Goal: Entertainment & Leisure: Consume media (video, audio)

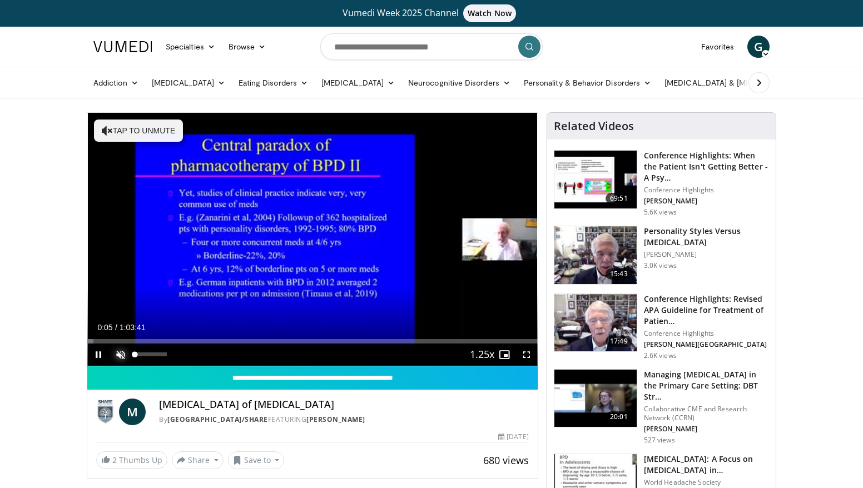
click at [121, 354] on span "Video Player" at bounding box center [121, 355] width 22 height 22
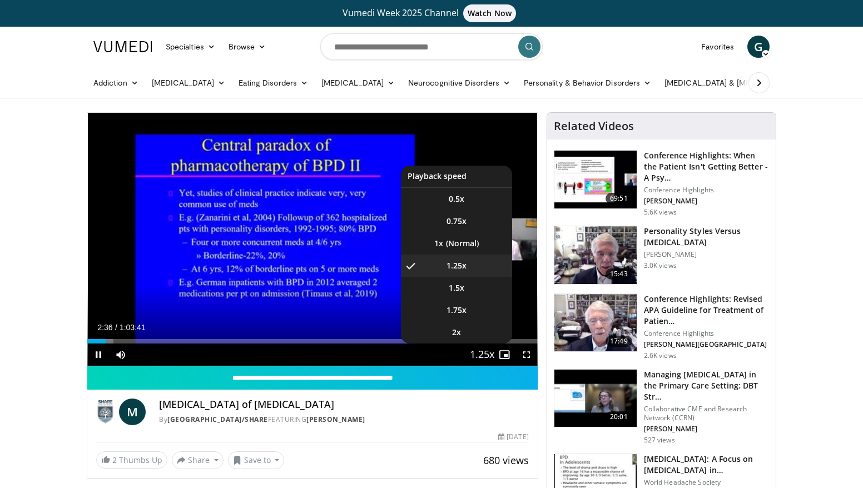
click at [488, 357] on span "Video Player" at bounding box center [482, 355] width 16 height 22
click at [457, 289] on span "1.5x" at bounding box center [457, 288] width 16 height 11
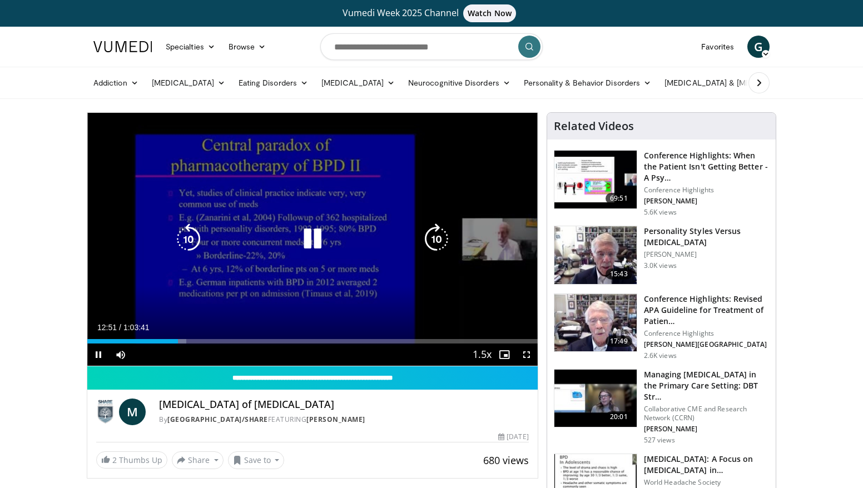
click at [436, 241] on icon "Video Player" at bounding box center [436, 239] width 31 height 31
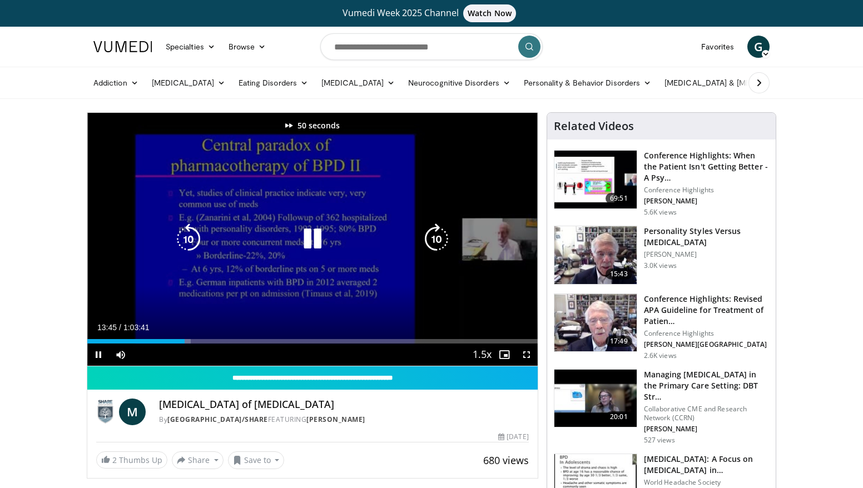
click at [436, 241] on icon "Video Player" at bounding box center [436, 239] width 31 height 31
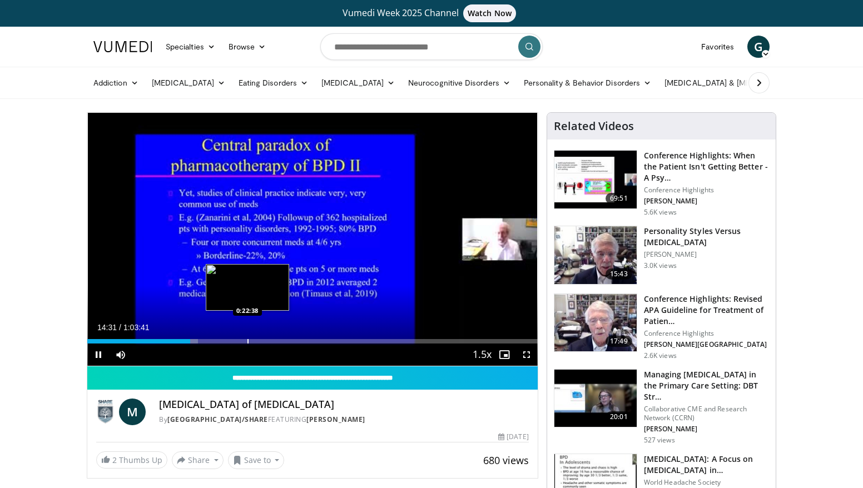
click at [248, 340] on div "Progress Bar" at bounding box center [248, 341] width 1 height 4
click at [250, 339] on div "Progress Bar" at bounding box center [250, 341] width 1 height 4
click at [254, 339] on div "Progress Bar" at bounding box center [254, 341] width 1 height 4
click at [257, 339] on div "Progress Bar" at bounding box center [257, 341] width 1 height 4
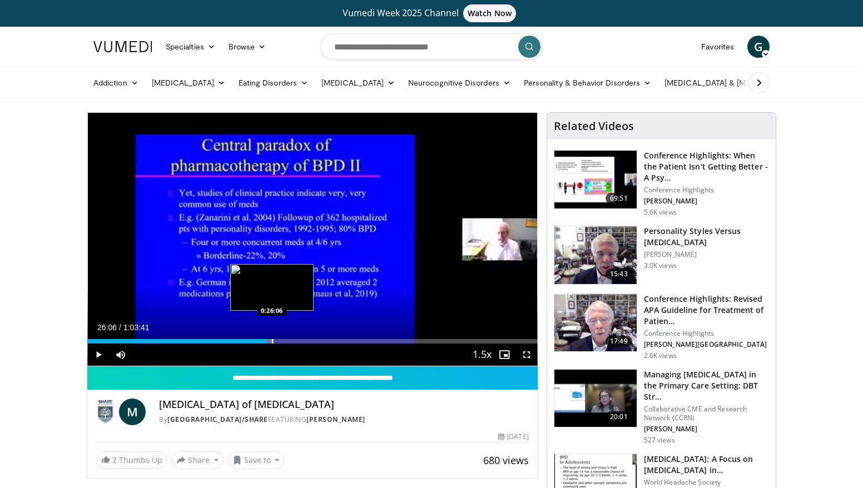
click at [272, 340] on div "Progress Bar" at bounding box center [272, 341] width 1 height 4
click at [291, 340] on div "Progress Bar" at bounding box center [291, 341] width 1 height 4
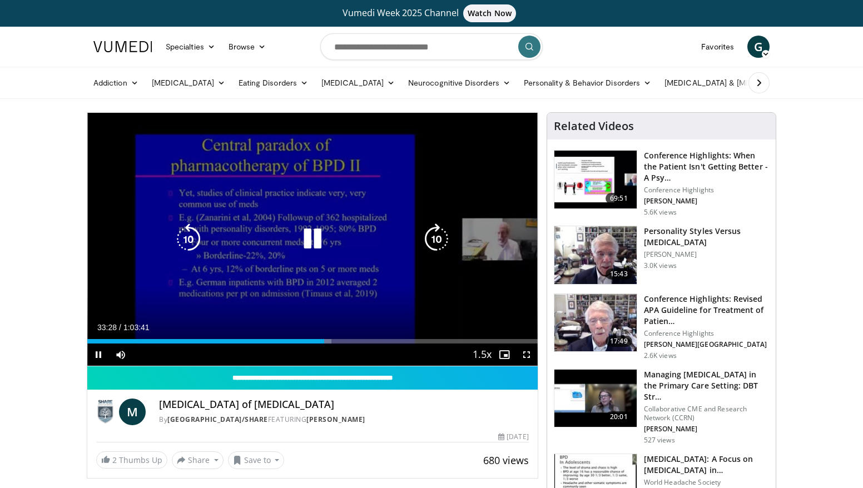
click at [438, 235] on icon "Video Player" at bounding box center [436, 239] width 31 height 31
click at [437, 229] on icon "Video Player" at bounding box center [436, 239] width 31 height 31
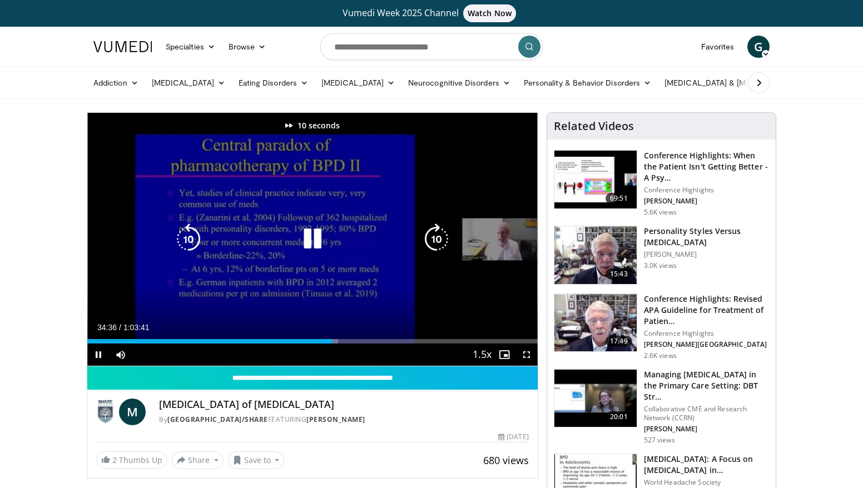
click at [437, 229] on icon "Video Player" at bounding box center [436, 239] width 31 height 31
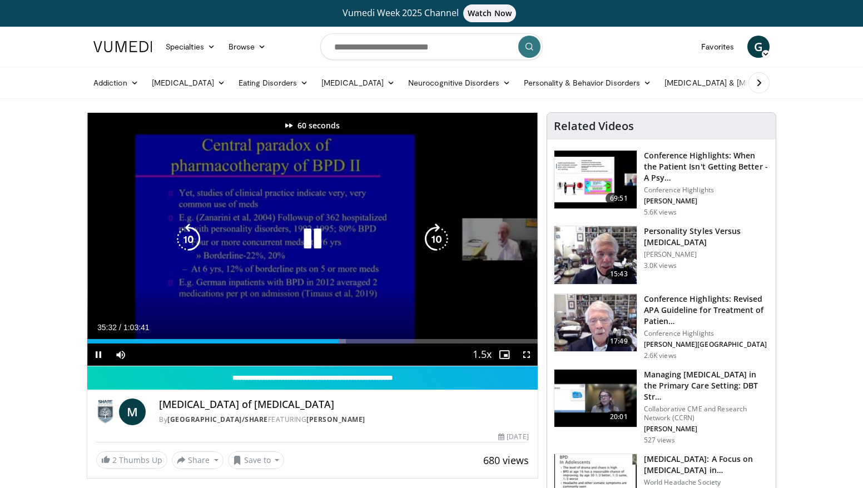
click at [437, 229] on icon "Video Player" at bounding box center [436, 239] width 31 height 31
click at [309, 238] on icon "Video Player" at bounding box center [312, 239] width 31 height 31
